Goal: Task Accomplishment & Management: Complete application form

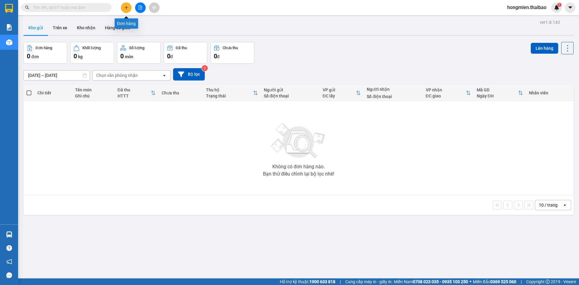
click at [127, 4] on button at bounding box center [126, 7] width 11 height 11
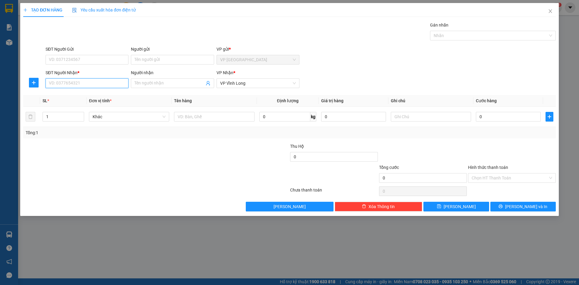
click at [71, 84] on input "SĐT Người Nhận *" at bounding box center [87, 83] width 83 height 10
type input "0939769354"
click at [160, 81] on input "Người nhận" at bounding box center [170, 83] width 70 height 7
type input "[PERSON_NAME]"
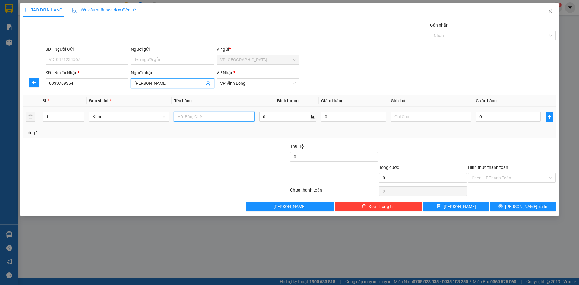
click at [193, 118] on input "text" at bounding box center [214, 117] width 80 height 10
type input "THÙNG"
click at [486, 117] on input "0" at bounding box center [508, 117] width 65 height 10
type input "1"
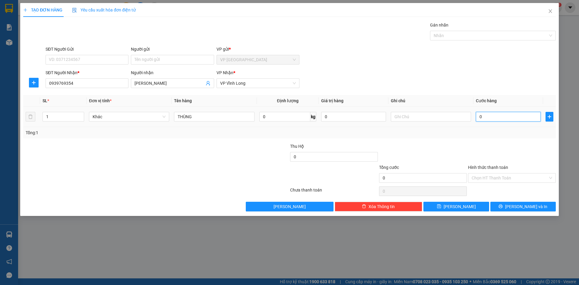
type input "1"
type input "10"
type input "100"
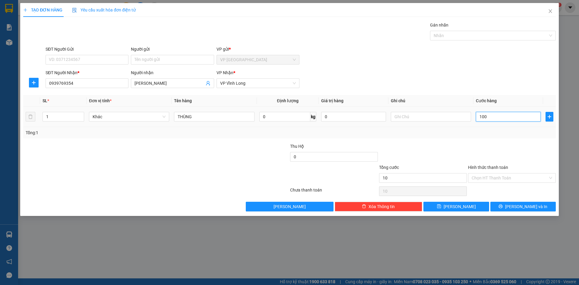
type input "100"
type input "1.000"
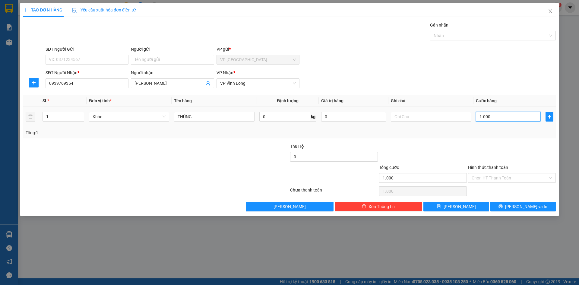
type input "10.000"
click at [503, 205] on icon "printer" at bounding box center [501, 207] width 4 height 4
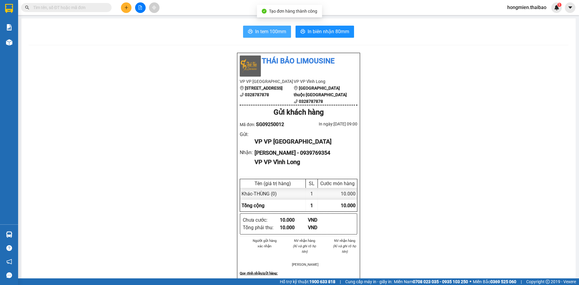
click at [273, 30] on span "In tem 100mm" at bounding box center [270, 32] width 31 height 8
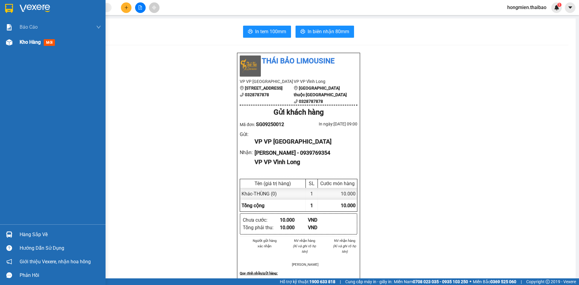
click at [31, 43] on span "Kho hàng" at bounding box center [30, 42] width 21 height 6
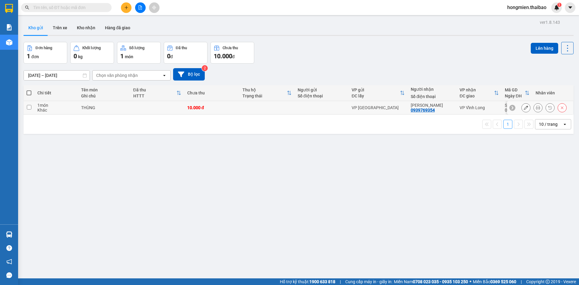
click at [30, 108] on input "checkbox" at bounding box center [29, 107] width 5 height 5
checkbox input "true"
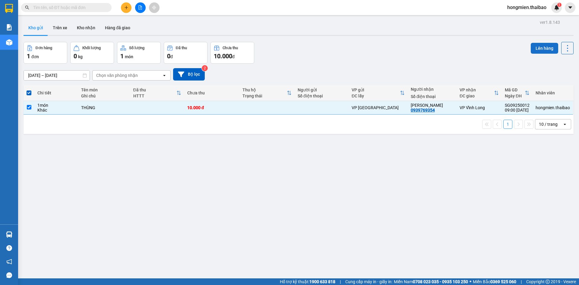
click at [537, 47] on button "Lên hàng" at bounding box center [544, 48] width 27 height 11
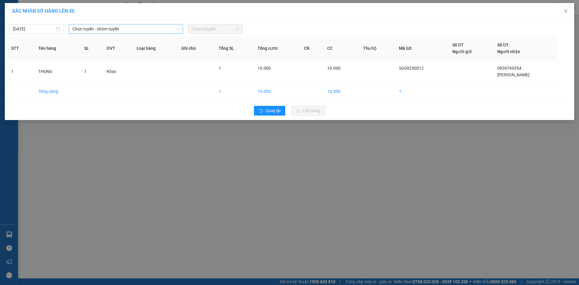
click at [131, 29] on span "Chọn tuyến - nhóm tuyến" at bounding box center [125, 28] width 107 height 9
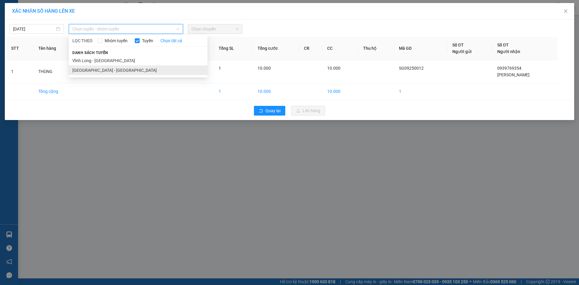
click at [121, 71] on li "[GEOGRAPHIC_DATA] - [GEOGRAPHIC_DATA]" at bounding box center [138, 70] width 139 height 10
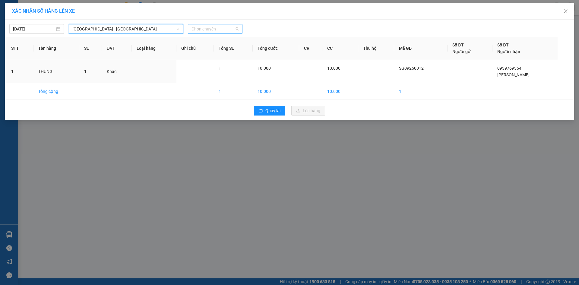
click at [206, 29] on span "Chọn chuyến" at bounding box center [215, 28] width 47 height 9
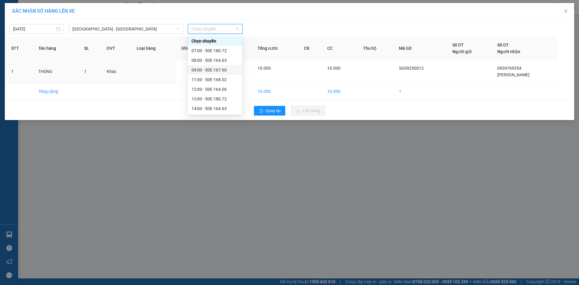
click at [206, 70] on div "09:00 - 50E-167.60" at bounding box center [215, 70] width 47 height 7
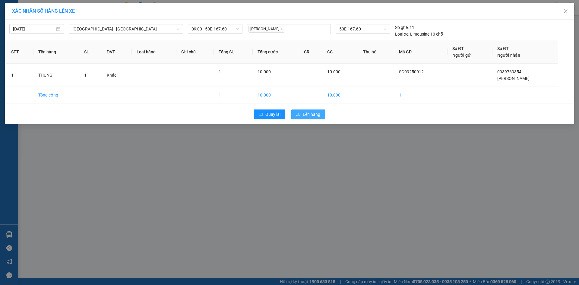
click at [307, 113] on span "Lên hàng" at bounding box center [311, 114] width 17 height 7
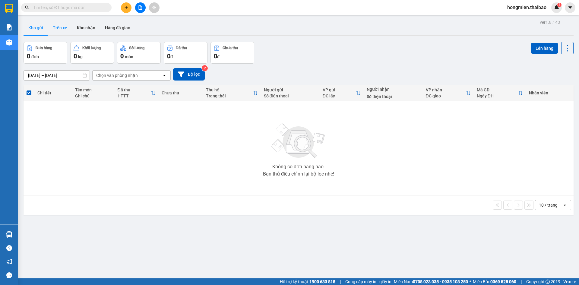
click at [59, 27] on button "Trên xe" at bounding box center [60, 28] width 24 height 14
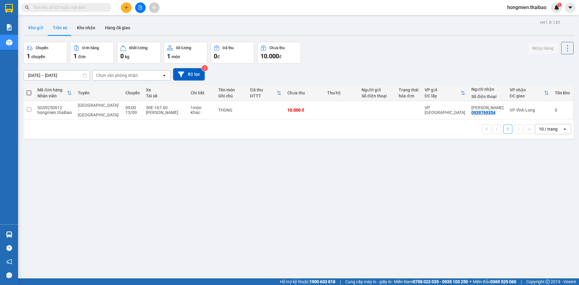
click at [35, 27] on button "Kho gửi" at bounding box center [36, 28] width 24 height 14
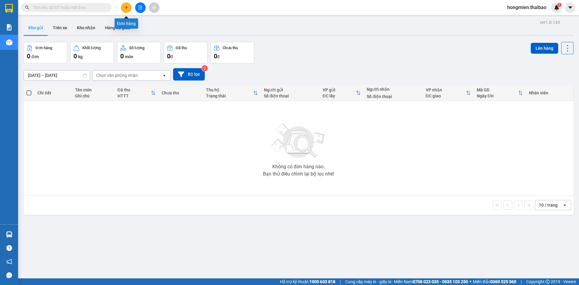
click at [126, 6] on icon "plus" at bounding box center [126, 7] width 4 height 4
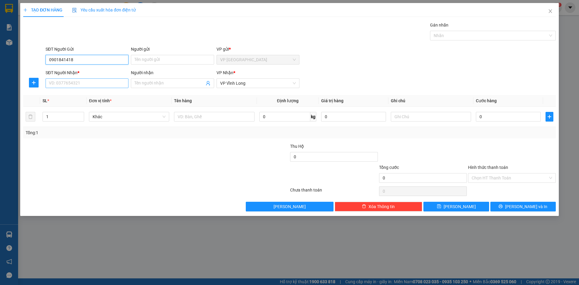
type input "0901841418"
click at [66, 83] on input "SĐT Người Nhận *" at bounding box center [87, 83] width 83 height 10
type input "0797893771"
click at [102, 95] on div "0797893771 - [PERSON_NAME]" at bounding box center [87, 95] width 76 height 7
type input "[PERSON_NAME]"
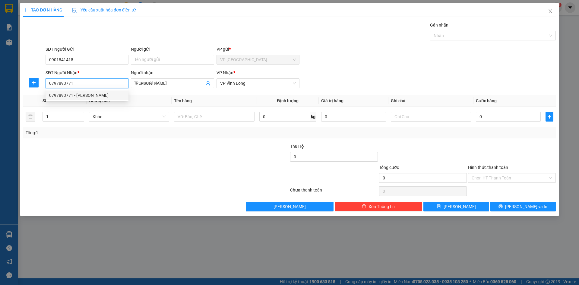
type input "10.000"
type input "0797893771"
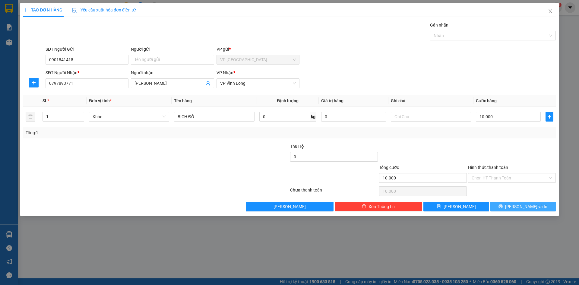
click at [504, 206] on button "[PERSON_NAME] và In" at bounding box center [522, 207] width 65 height 10
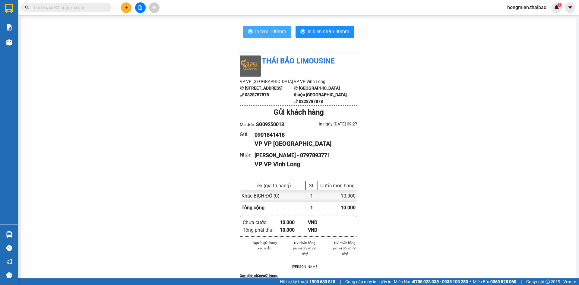
click at [260, 30] on span "In tem 100mm" at bounding box center [270, 32] width 31 height 8
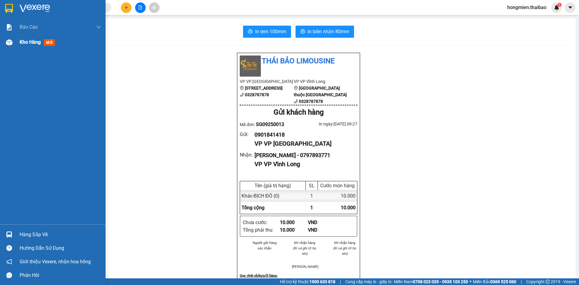
click at [25, 42] on span "Kho hàng" at bounding box center [30, 42] width 21 height 6
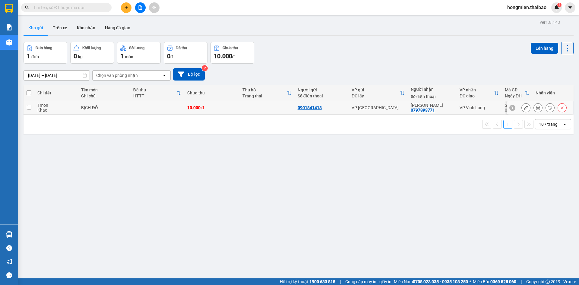
click at [30, 106] on input "checkbox" at bounding box center [29, 107] width 5 height 5
checkbox input "true"
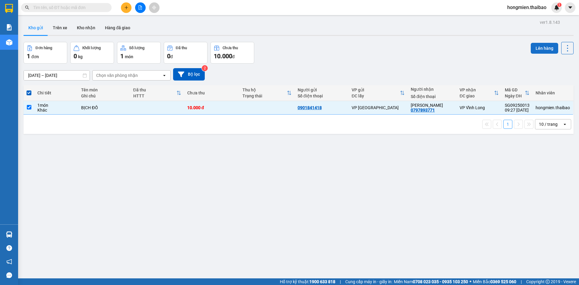
click at [535, 49] on button "Lên hàng" at bounding box center [544, 48] width 27 height 11
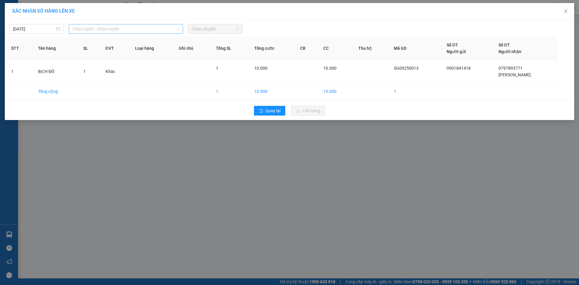
click at [106, 29] on span "Chọn tuyến - nhóm tuyến" at bounding box center [125, 28] width 107 height 9
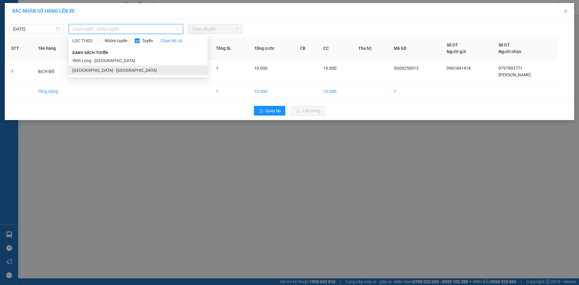
click at [92, 71] on li "[GEOGRAPHIC_DATA] - [GEOGRAPHIC_DATA]" at bounding box center [138, 70] width 139 height 10
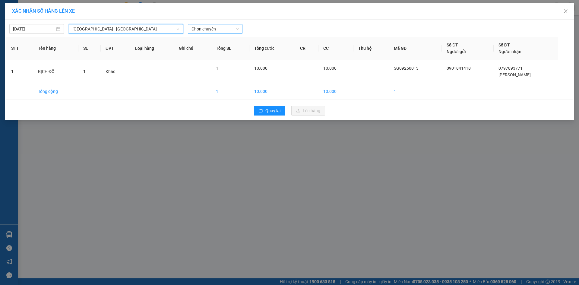
click at [206, 30] on span "Chọn chuyến" at bounding box center [215, 28] width 47 height 9
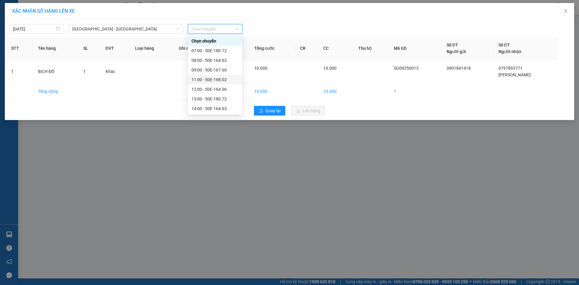
click at [199, 79] on div "11:00 - 50E-168.02" at bounding box center [215, 79] width 47 height 7
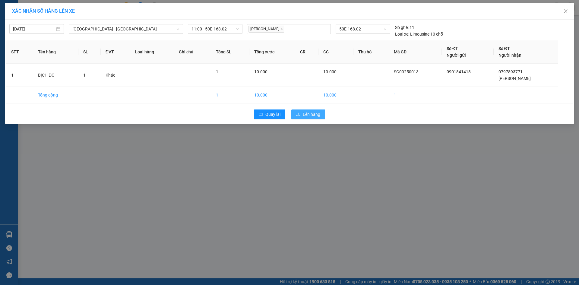
click at [307, 113] on span "Lên hàng" at bounding box center [311, 114] width 17 height 7
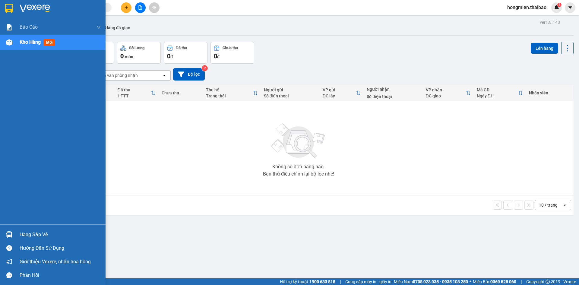
click at [8, 9] on img at bounding box center [9, 8] width 8 height 9
click at [7, 42] on img at bounding box center [9, 42] width 6 height 6
click at [33, 40] on span "Kho hàng" at bounding box center [30, 42] width 21 height 6
